Goal: Communication & Community: Answer question/provide support

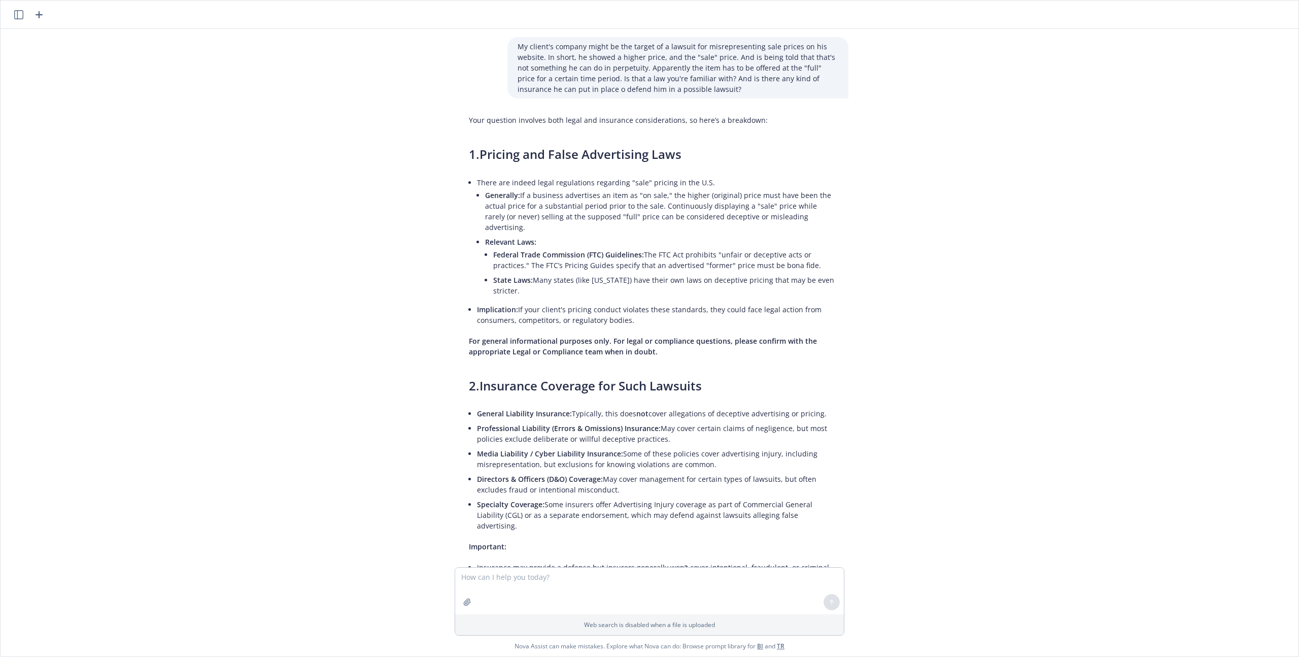
scroll to position [2480, 0]
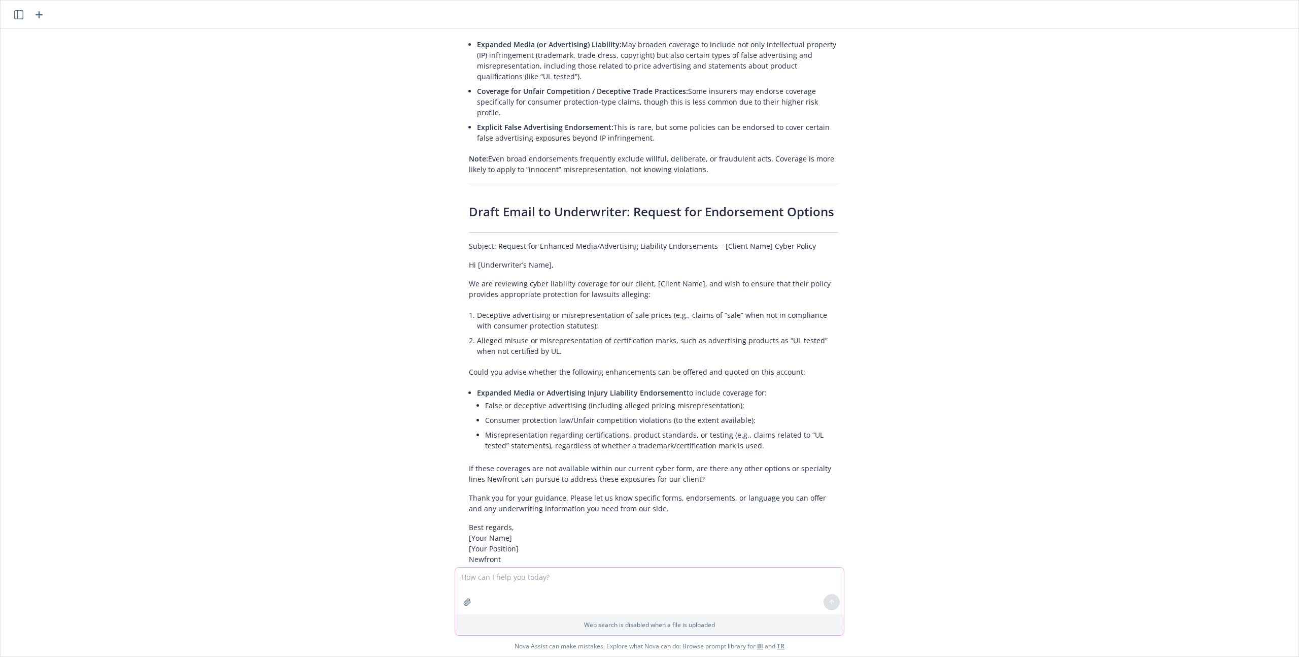
click at [489, 585] on textarea at bounding box center [649, 590] width 389 height 47
type textarea "Can you summarize these 2 issues please? I want to send the situations to a col…"
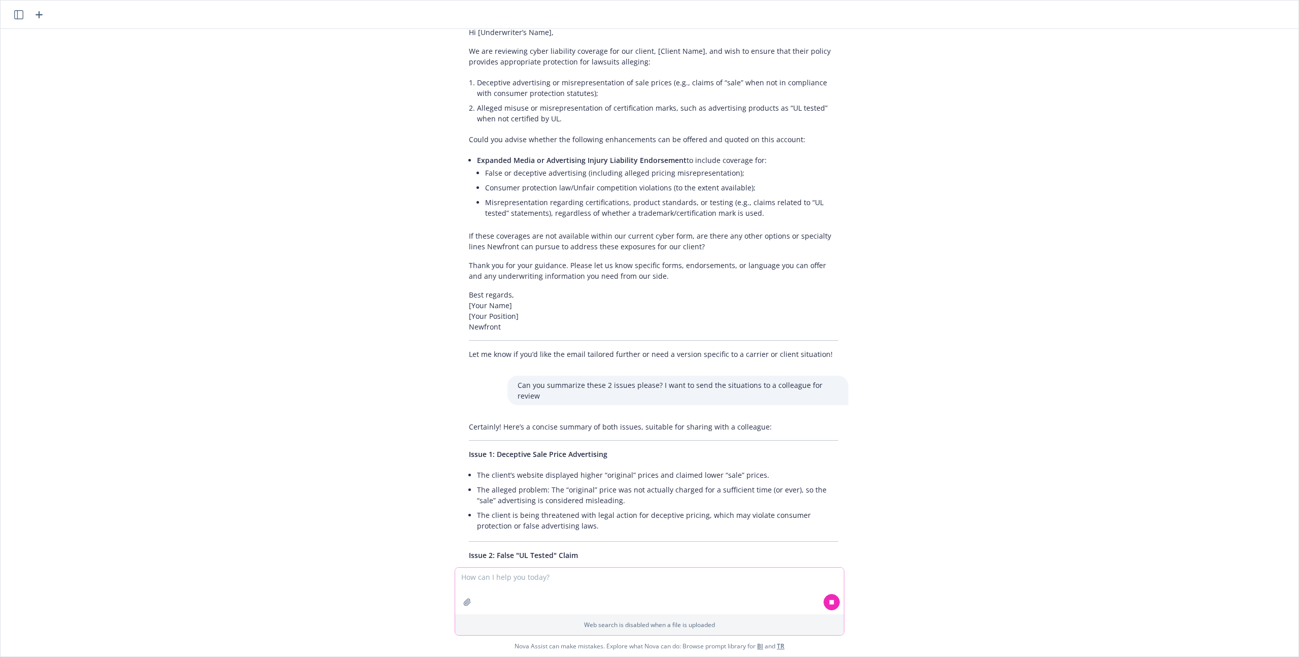
scroll to position [2771, 0]
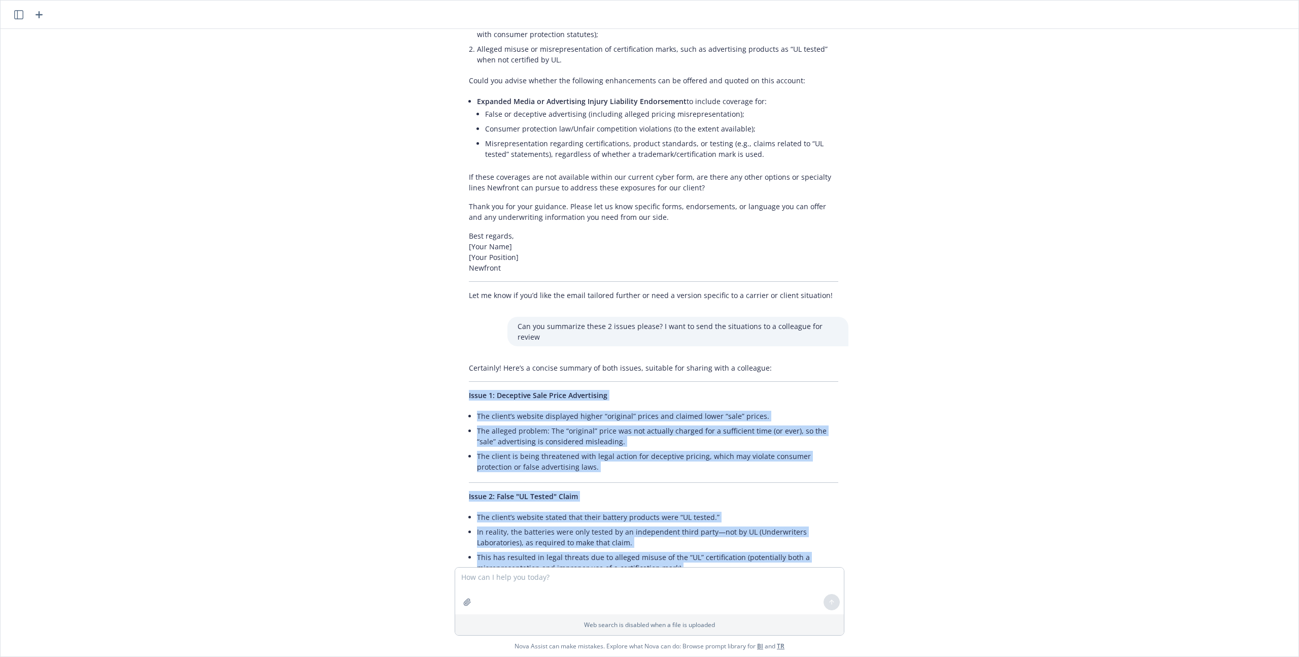
drag, startPoint x: 699, startPoint y: 506, endPoint x: 458, endPoint y: 327, distance: 300.2
click at [459, 358] on div "Certainly! Here’s a concise summary of both issues, suitable for sharing with a…" at bounding box center [654, 482] width 390 height 248
copy div "Issue 1: Deceptive Sale Price Advertising The client’s website displayed higher…"
click at [689, 409] on li "The client’s website displayed higher “original” prices and claimed lower “sale…" at bounding box center [657, 416] width 361 height 15
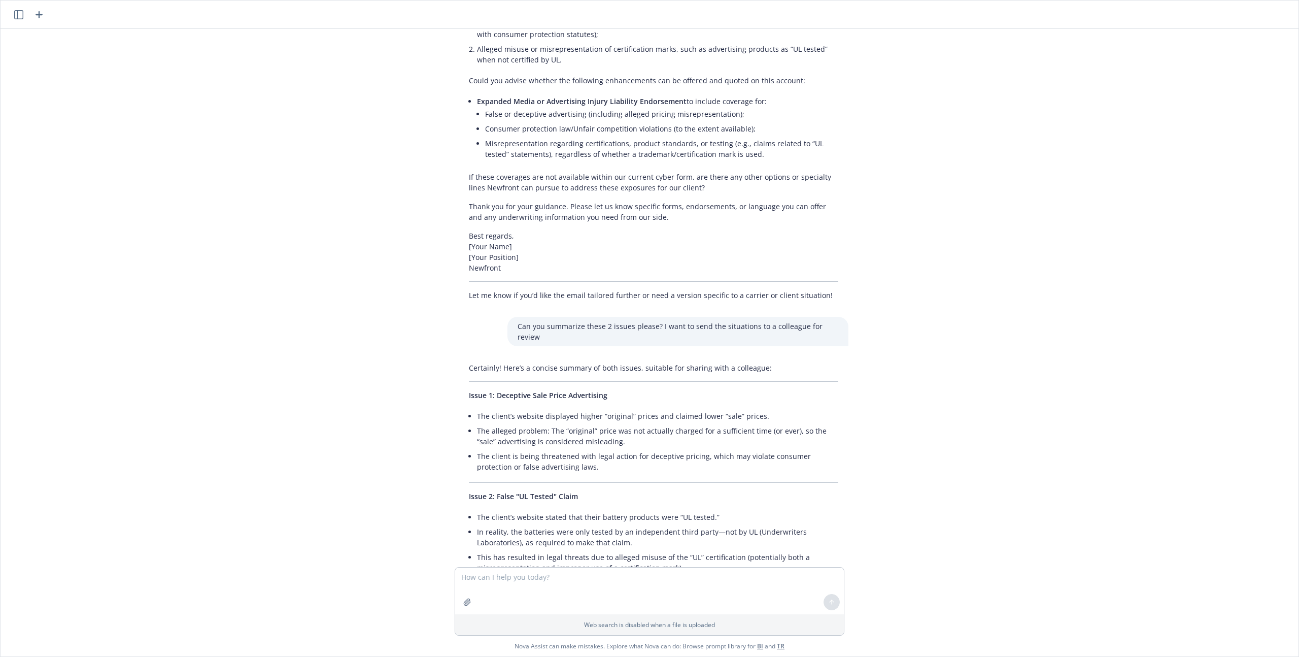
click at [790, 410] on div "Certainly! Here’s a concise summary of both issues, suitable for sharing with a…" at bounding box center [654, 482] width 390 height 248
click at [785, 358] on div "Certainly! Here’s a concise summary of both issues, suitable for sharing with a…" at bounding box center [654, 482] width 390 height 248
click at [515, 390] on span "Issue 1: Deceptive Sale Price Advertising" at bounding box center [538, 395] width 139 height 10
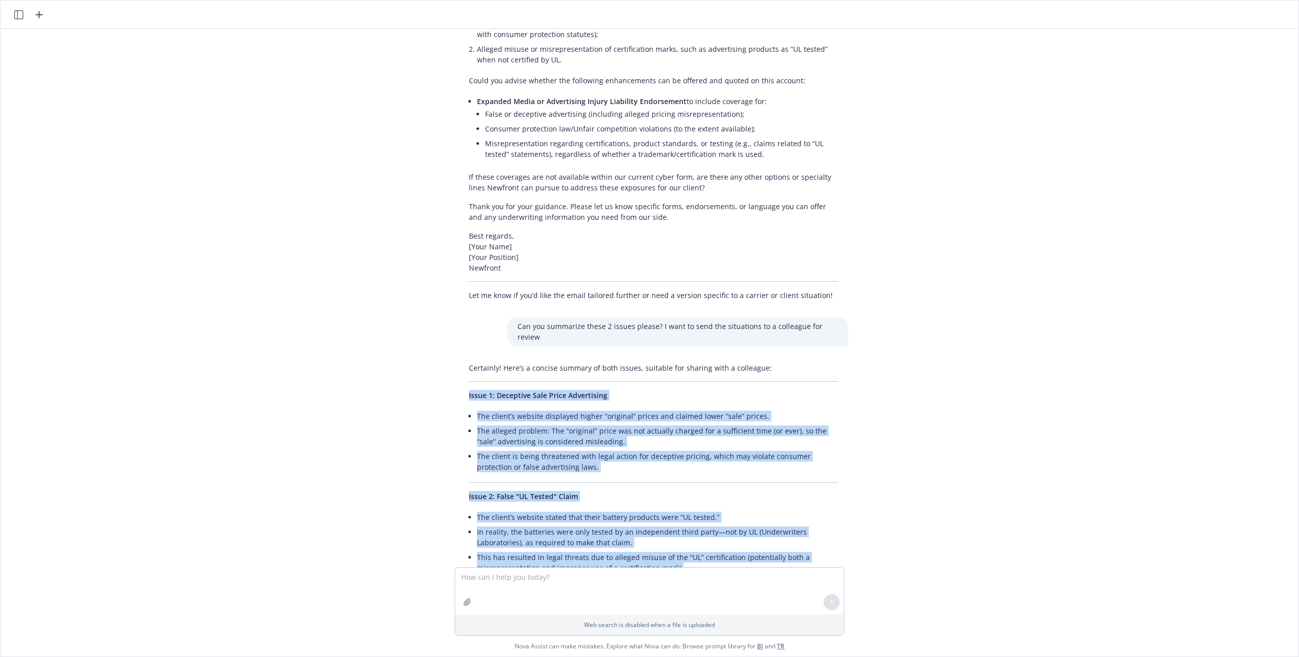
drag, startPoint x: 462, startPoint y: 329, endPoint x: 730, endPoint y: 501, distance: 318.6
click at [730, 501] on div "Certainly! Here’s a concise summary of both issues, suitable for sharing with a…" at bounding box center [654, 482] width 390 height 248
copy div "Issue 1: Deceptive Sale Price Advertising The client’s website displayed higher…"
click at [36, 15] on icon "button" at bounding box center [39, 15] width 12 height 12
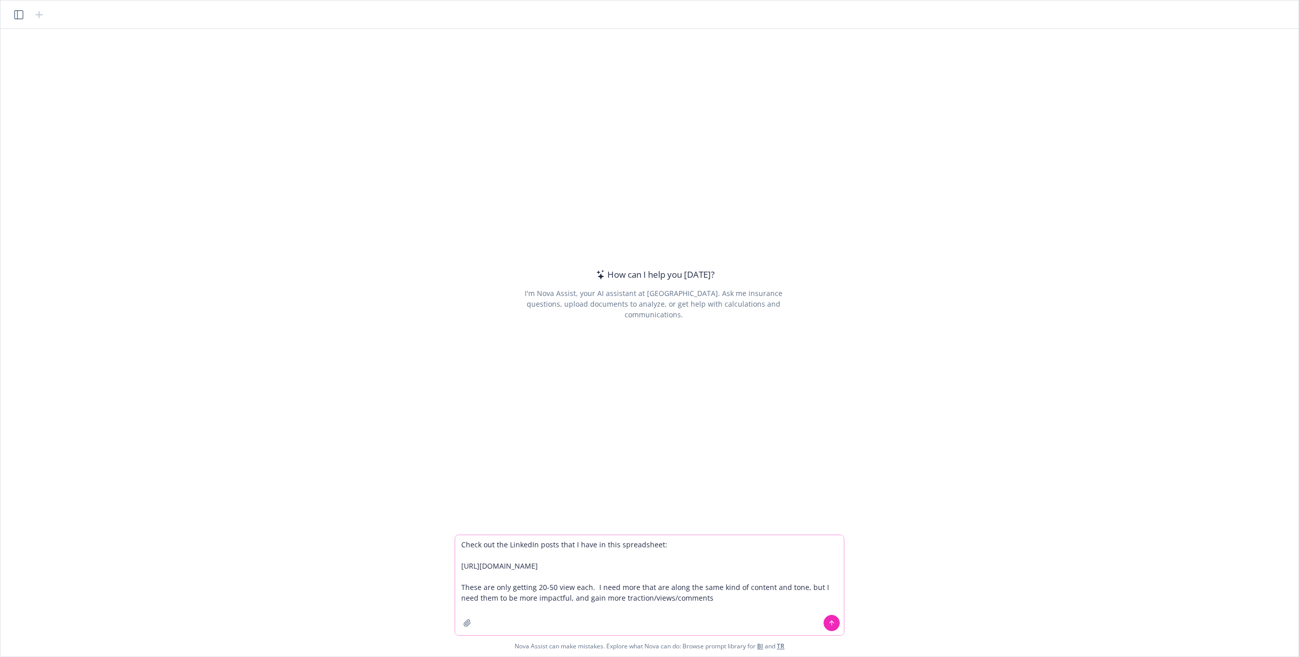
type textarea "Check out the LinkedIn posts that I have in this spreadsheet: [URL][DOMAIN_NAME…"
click at [828, 619] on icon at bounding box center [831, 622] width 7 height 7
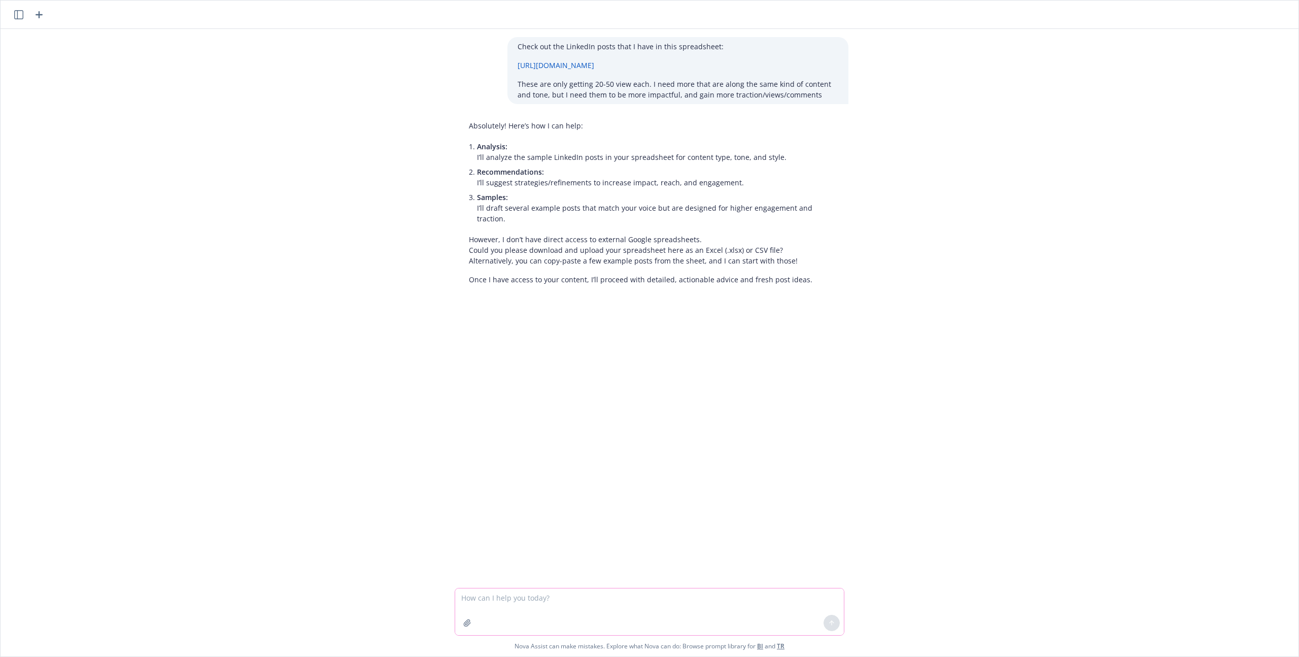
click at [492, 606] on textarea at bounding box center [649, 611] width 389 height 47
type textarea "Does this work:"
paste textarea "Lore Ipsumdo Sita consecte adipis elits doe tempo incididunt utl etdol ma aliq.…"
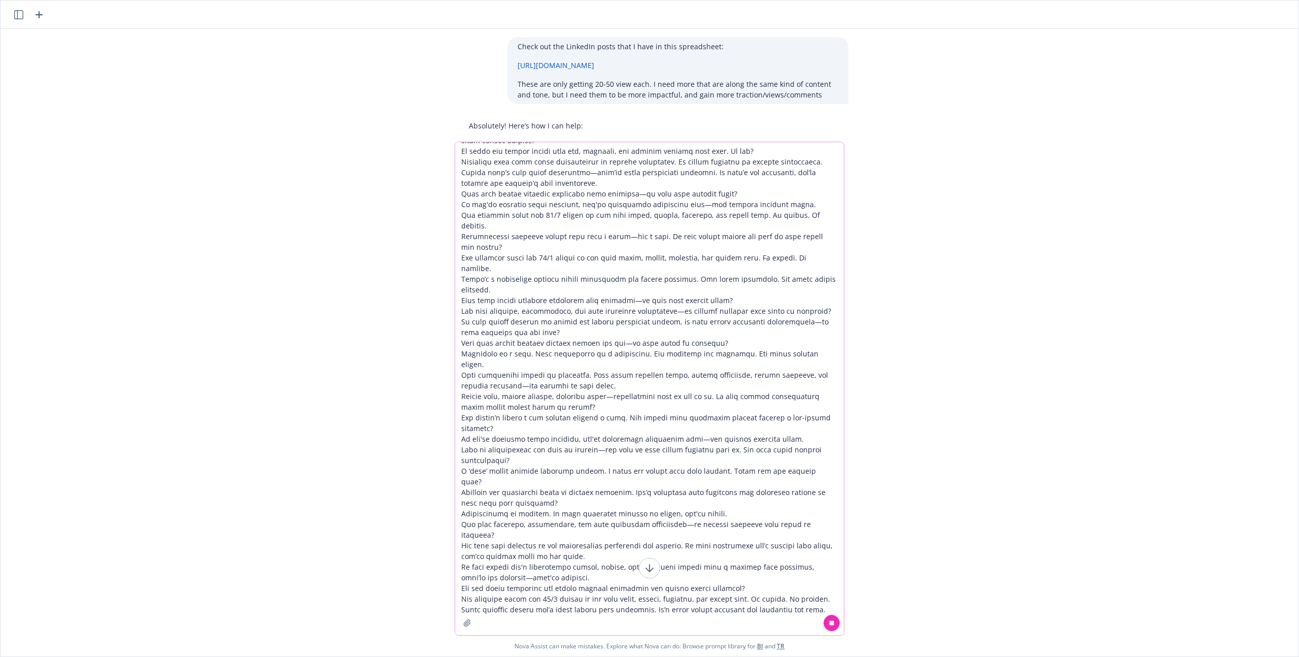
scroll to position [274, 0]
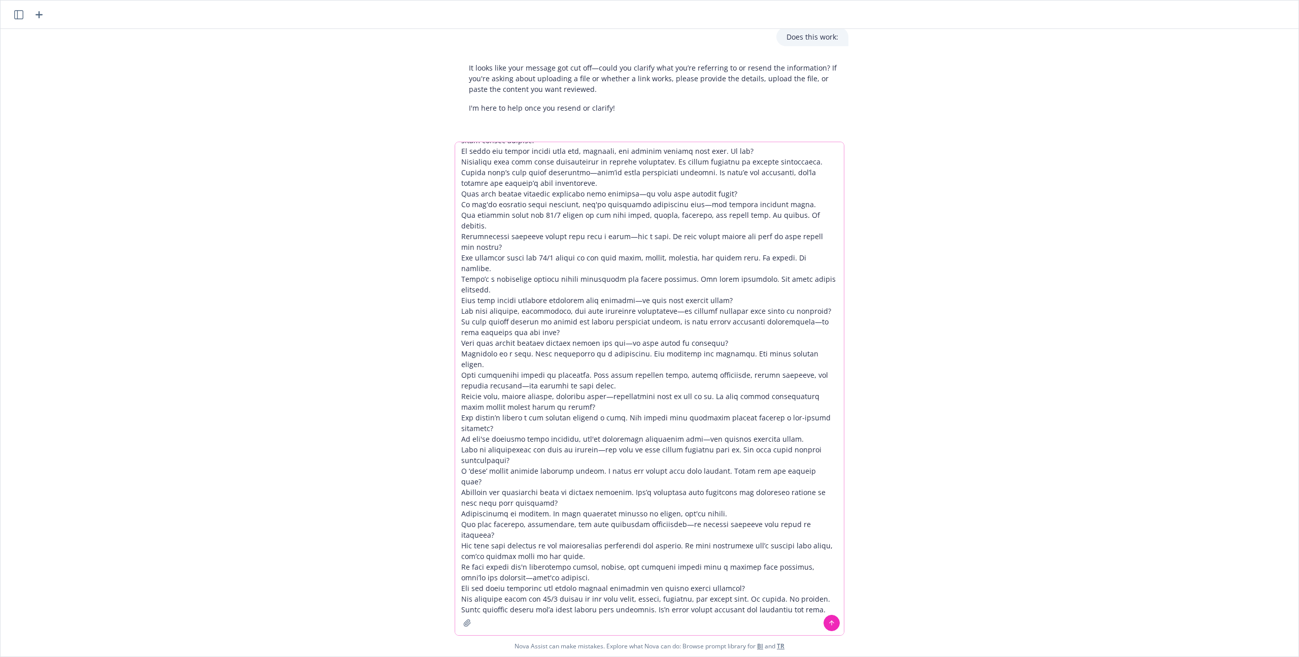
type textarea "Lore Ipsumdo Sita consecte adipis elits doe tempo incididunt utl etdol ma aliq.…"
click at [829, 620] on icon at bounding box center [831, 622] width 7 height 7
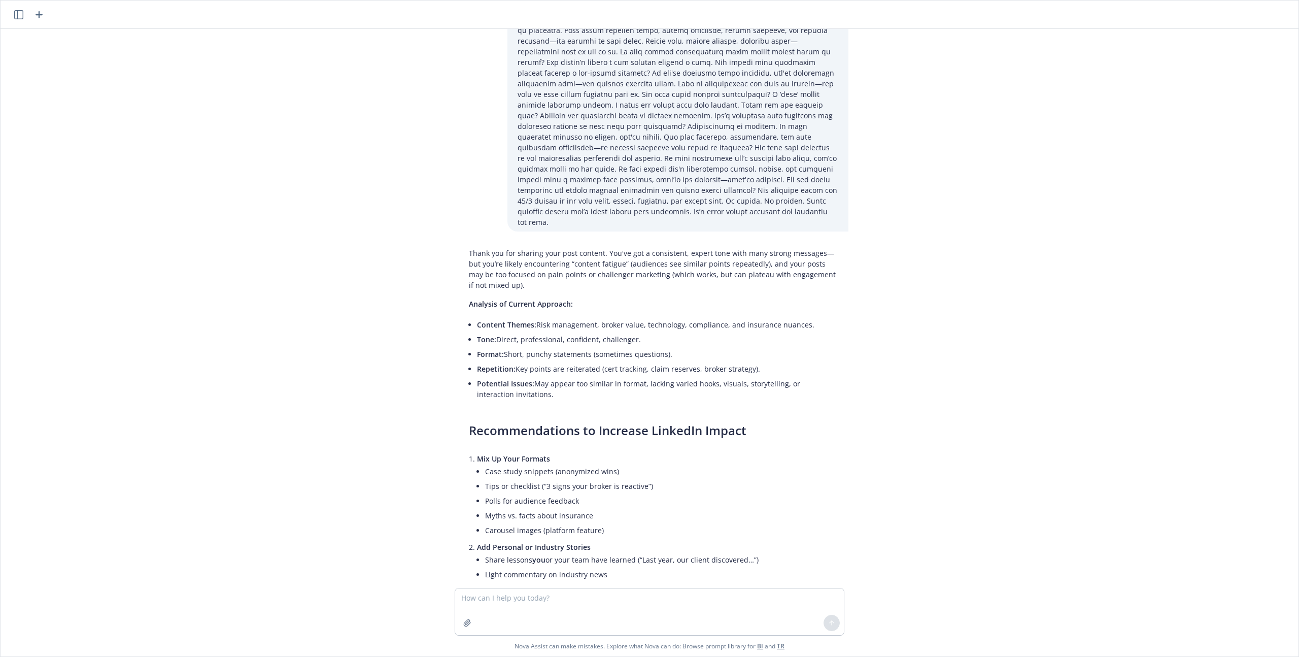
scroll to position [2466, 0]
